Goal: Task Accomplishment & Management: Manage account settings

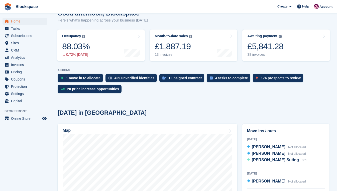
scroll to position [75, 0]
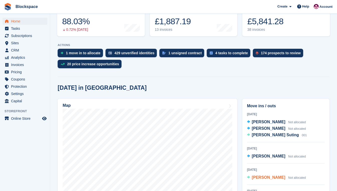
click at [269, 178] on span "Tugba Sekman" at bounding box center [269, 178] width 34 height 4
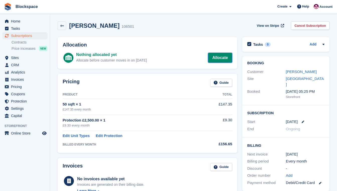
click at [220, 56] on link "Allocate" at bounding box center [220, 58] width 24 height 10
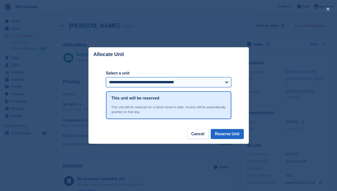
click at [228, 83] on select "**********" at bounding box center [168, 82] width 125 height 10
click at [198, 62] on header "Allocate Unit" at bounding box center [168, 54] width 160 height 14
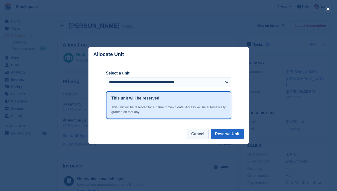
click at [203, 132] on button "Cancel" at bounding box center [198, 134] width 22 height 10
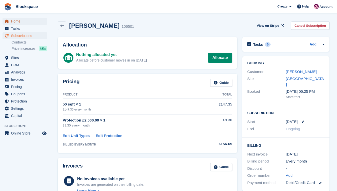
click at [13, 20] on span "Home" at bounding box center [26, 21] width 30 height 7
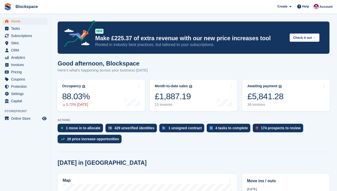
scroll to position [100, 0]
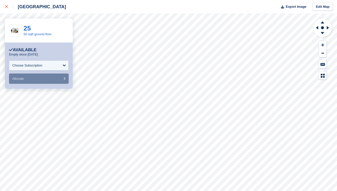
click at [7, 6] on icon at bounding box center [6, 6] width 3 height 3
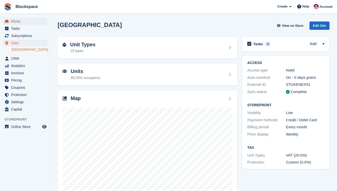
click at [16, 20] on span "Home" at bounding box center [26, 21] width 30 height 7
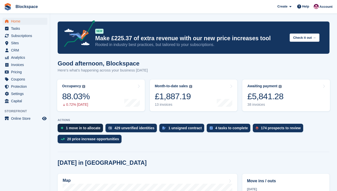
click at [82, 129] on div "1 move in to allocate" at bounding box center [83, 128] width 35 height 4
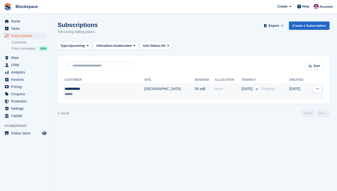
click at [98, 90] on div "**********" at bounding box center [93, 88] width 57 height 5
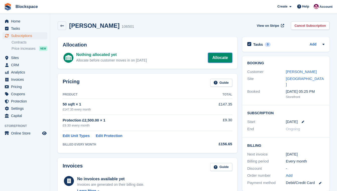
click at [221, 58] on link "Allocate" at bounding box center [220, 58] width 24 height 10
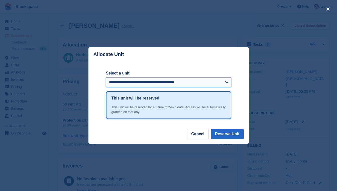
click at [220, 85] on select "**********" at bounding box center [168, 82] width 125 height 10
select select "***"
click at [106, 78] on select "**********" at bounding box center [168, 82] width 125 height 10
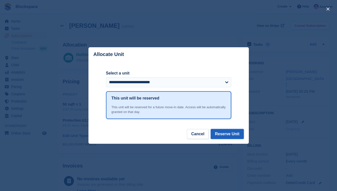
click at [224, 134] on button "Reserve Unit" at bounding box center [227, 134] width 33 height 10
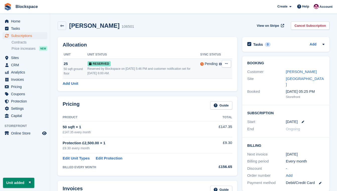
click at [226, 62] on icon at bounding box center [226, 63] width 3 height 3
click at [210, 74] on p "Grant Early Access" at bounding box center [207, 73] width 44 height 7
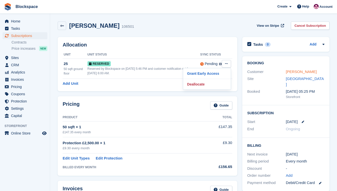
click at [293, 71] on link "Tugba Sekman" at bounding box center [301, 72] width 31 height 4
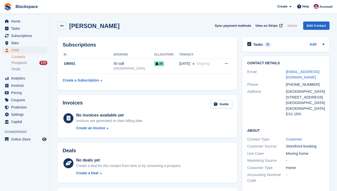
click at [263, 113] on div "Address" at bounding box center [266, 103] width 39 height 28
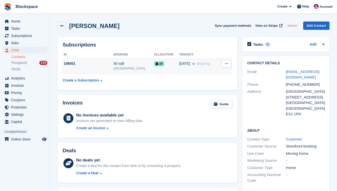
click at [225, 62] on button at bounding box center [226, 64] width 9 height 8
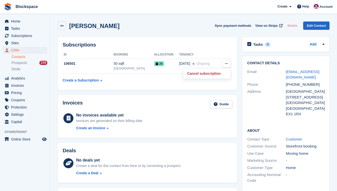
click at [207, 51] on th "Tenancy" at bounding box center [198, 55] width 39 height 8
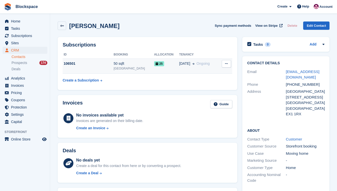
click at [96, 66] on div "106501" at bounding box center [88, 63] width 51 height 5
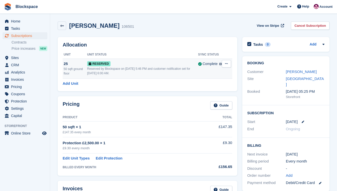
click at [226, 64] on icon at bounding box center [226, 63] width 3 height 3
click at [206, 73] on p "Grant Early Access" at bounding box center [207, 73] width 44 height 7
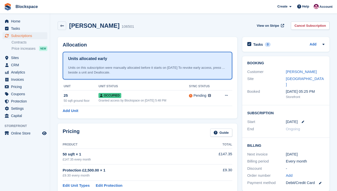
click at [261, 127] on div "End" at bounding box center [266, 130] width 39 height 6
click at [16, 35] on span "Subscriptions" at bounding box center [26, 35] width 30 height 7
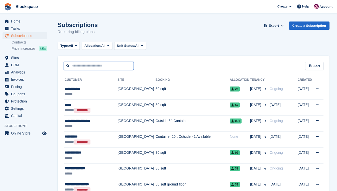
click at [96, 65] on input "text" at bounding box center [99, 66] width 70 height 8
type input "*****"
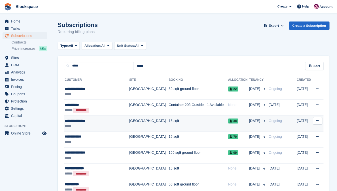
click at [102, 125] on div "*****" at bounding box center [95, 126] width 60 height 5
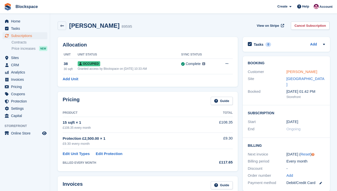
click at [310, 73] on link "james carmichael" at bounding box center [301, 72] width 31 height 4
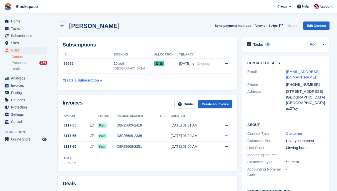
click at [257, 110] on div "Address" at bounding box center [266, 100] width 39 height 23
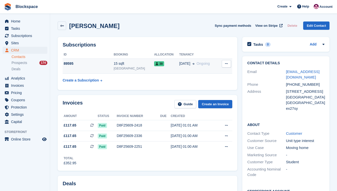
click at [100, 68] on td "89595" at bounding box center [88, 66] width 51 height 15
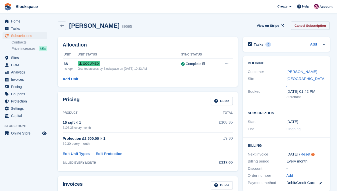
click at [309, 28] on link "Cancel Subscription" at bounding box center [310, 26] width 39 height 8
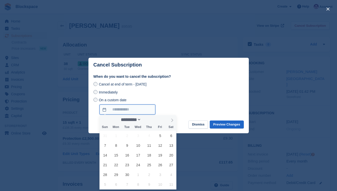
click at [119, 112] on input "On a custom date" at bounding box center [127, 110] width 56 height 10
click at [173, 121] on icon at bounding box center [172, 121] width 4 height 4
select select "*"
click at [170, 136] on span "4" at bounding box center [171, 136] width 10 height 10
type input "**********"
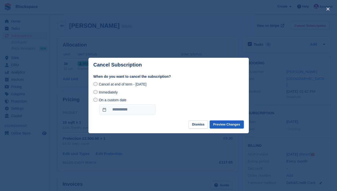
click at [227, 124] on button "Preview Changes" at bounding box center [227, 125] width 34 height 8
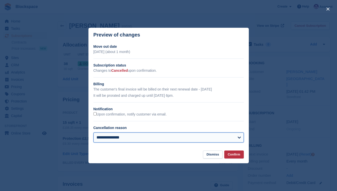
click at [213, 138] on select "**********" at bounding box center [168, 138] width 150 height 10
select select "**********"
click at [93, 133] on select "**********" at bounding box center [168, 138] width 150 height 10
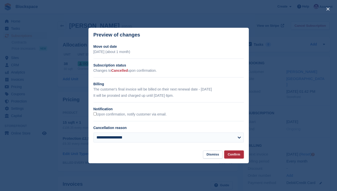
click at [229, 154] on button "Confirm" at bounding box center [234, 155] width 20 height 8
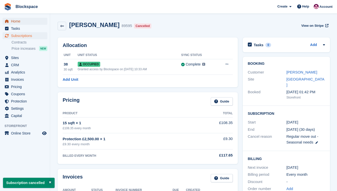
click at [18, 21] on span "Home" at bounding box center [26, 21] width 30 height 7
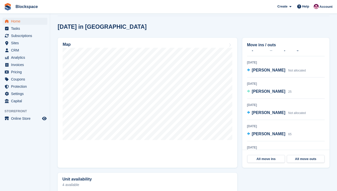
scroll to position [50, 0]
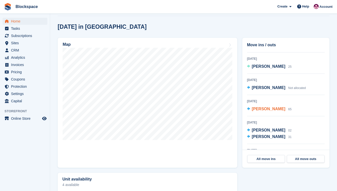
click at [268, 109] on span "[PERSON_NAME]" at bounding box center [269, 109] width 34 height 4
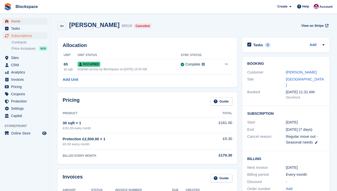
click at [17, 22] on span "Home" at bounding box center [26, 21] width 30 height 7
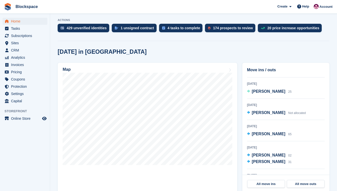
scroll to position [60, 0]
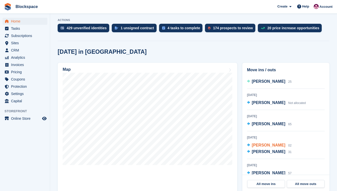
click at [261, 144] on span "[PERSON_NAME]" at bounding box center [269, 145] width 34 height 4
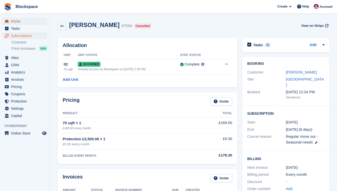
click at [14, 21] on span "Home" at bounding box center [26, 21] width 30 height 7
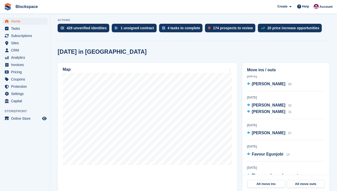
scroll to position [75, 0]
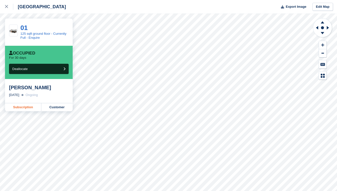
click at [25, 105] on link "Subscription" at bounding box center [23, 108] width 36 height 8
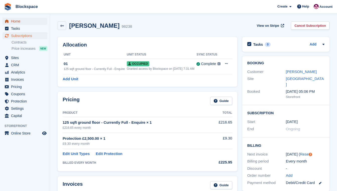
click at [14, 22] on span "Home" at bounding box center [26, 21] width 30 height 7
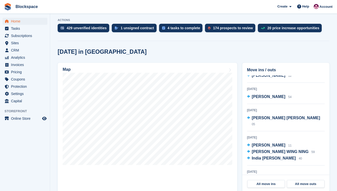
scroll to position [125, 0]
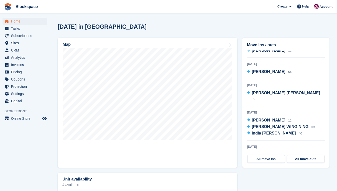
click at [264, 23] on section "NEW Make £225.37 of extra revenue with our new price increases tool Rooted in i…" at bounding box center [193, 161] width 287 height 573
click at [20, 21] on span "Home" at bounding box center [26, 21] width 30 height 7
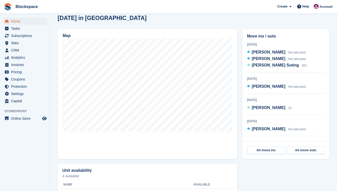
scroll to position [175, 0]
